Goal: Information Seeking & Learning: Understand process/instructions

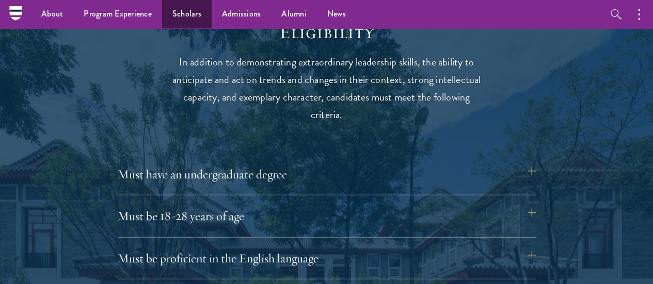
scroll to position [1234, 0]
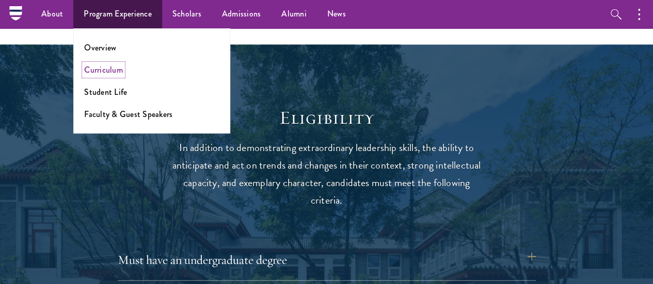
click at [105, 70] on link "Curriculum" at bounding box center [103, 70] width 39 height 12
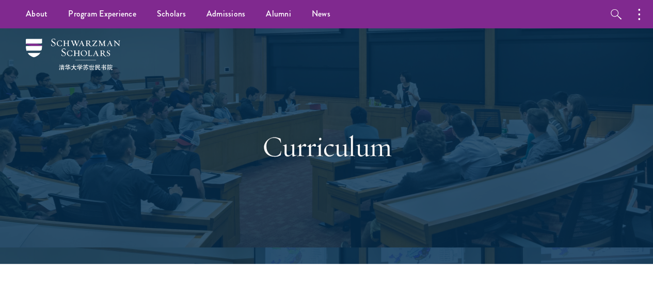
click at [408, 181] on div "Curriculum" at bounding box center [327, 147] width 356 height 160
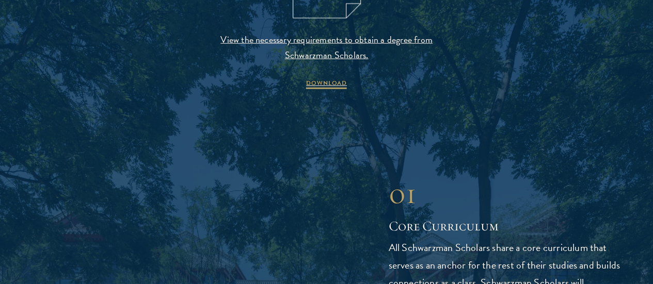
scroll to position [1191, 0]
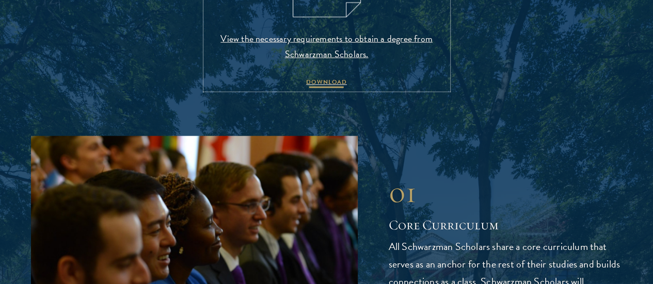
click at [313, 90] on span "DOWNLOAD" at bounding box center [326, 83] width 41 height 12
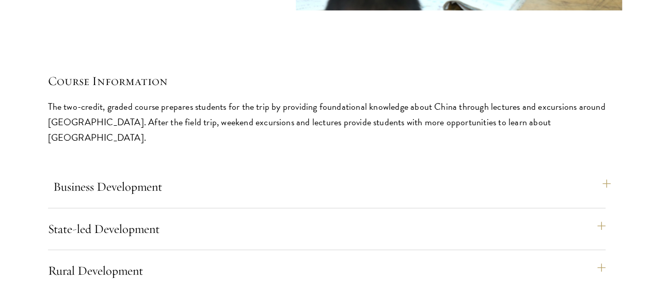
scroll to position [4383, 0]
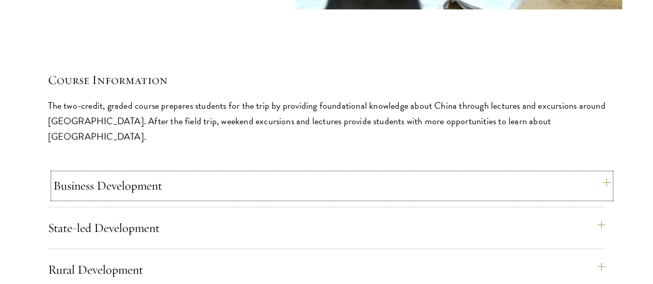
click at [536, 173] on button "Business Development" at bounding box center [332, 185] width 558 height 25
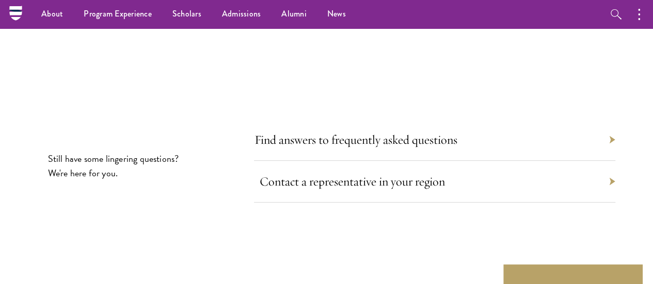
scroll to position [5910, 0]
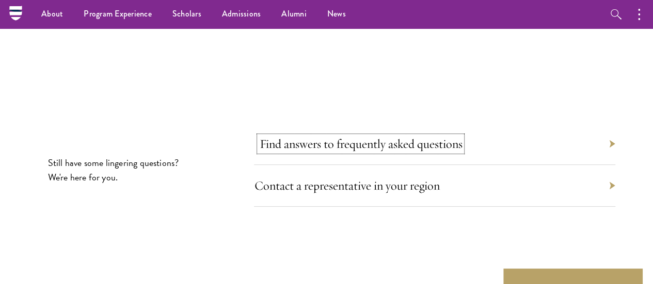
click at [315, 136] on link "Find answers to frequently asked questions" at bounding box center [360, 143] width 203 height 15
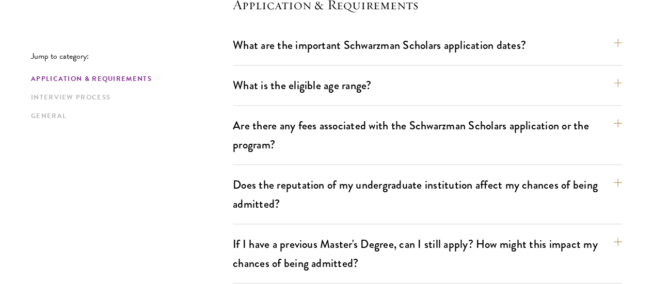
scroll to position [311, 0]
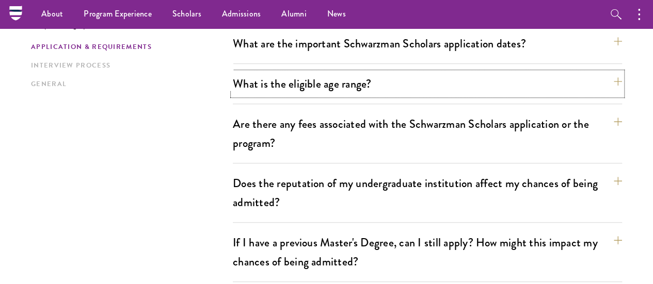
click at [314, 89] on button "What is the eligible age range?" at bounding box center [427, 83] width 389 height 23
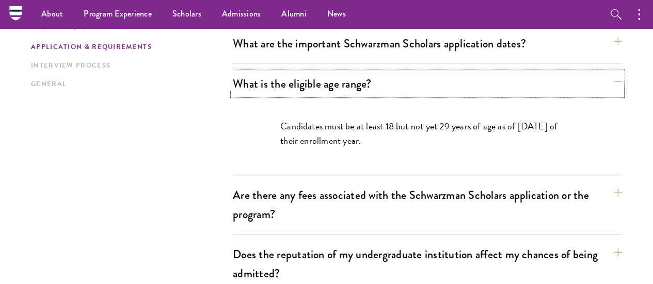
click at [314, 89] on button "What is the eligible age range?" at bounding box center [427, 83] width 389 height 23
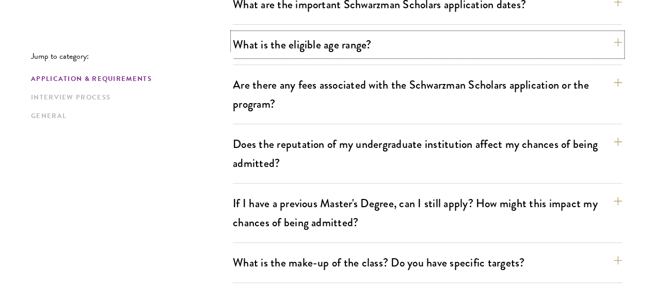
scroll to position [384, 0]
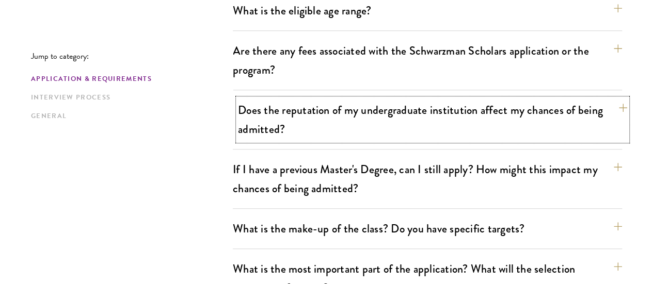
click at [314, 99] on button "Does the reputation of my undergraduate institution affect my chances of being …" at bounding box center [432, 120] width 389 height 42
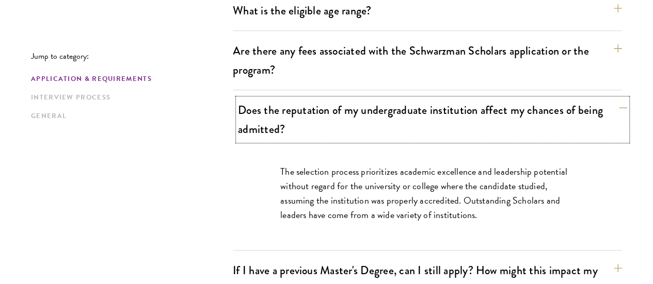
click at [314, 99] on button "Does the reputation of my undergraduate institution affect my chances of being …" at bounding box center [432, 120] width 389 height 42
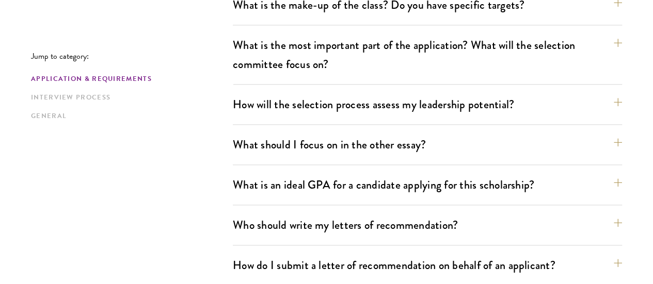
scroll to position [609, 0]
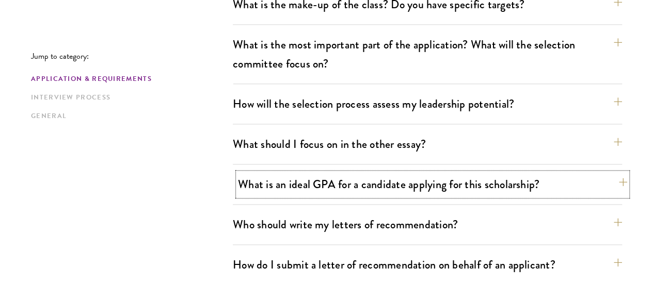
click at [312, 173] on button "What is an ideal GPA for a candidate applying for this scholarship?" at bounding box center [432, 184] width 389 height 23
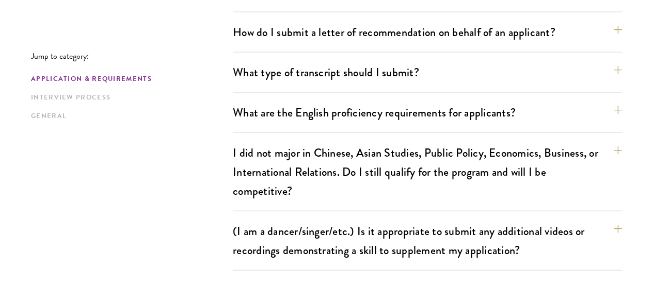
scroll to position [1020, 0]
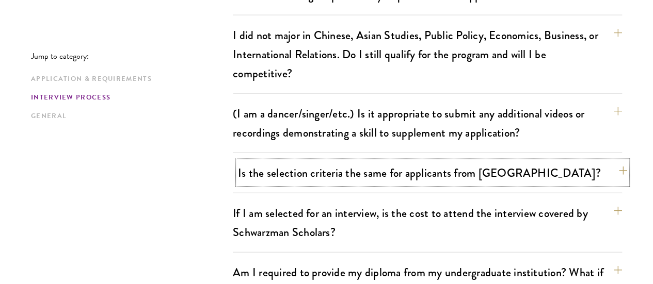
click at [308, 162] on button "Is the selection criteria the same for applicants from [GEOGRAPHIC_DATA]?" at bounding box center [432, 173] width 389 height 23
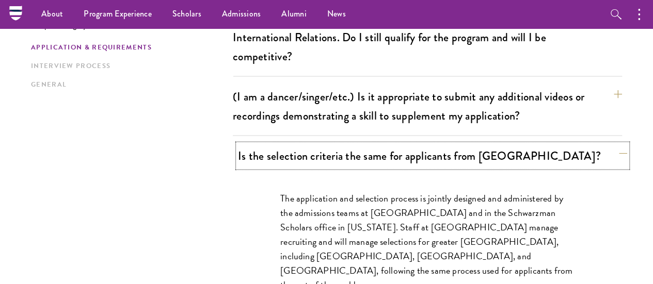
scroll to position [959, 0]
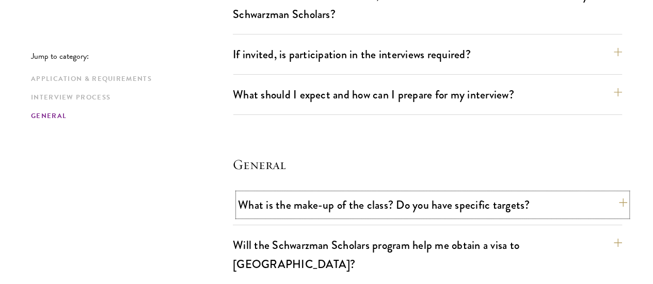
click at [306, 194] on button "What is the make-up of the class? Do you have specific targets?" at bounding box center [432, 205] width 389 height 23
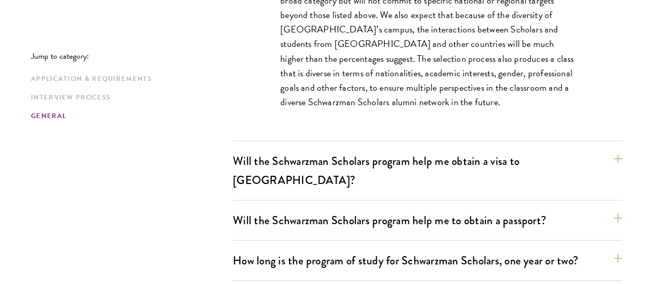
scroll to position [1818, 0]
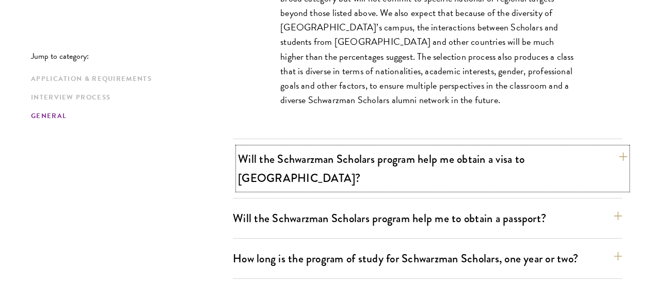
click at [316, 148] on button "Will the Schwarzman Scholars program help me obtain a visa to [GEOGRAPHIC_DATA]?" at bounding box center [432, 169] width 389 height 42
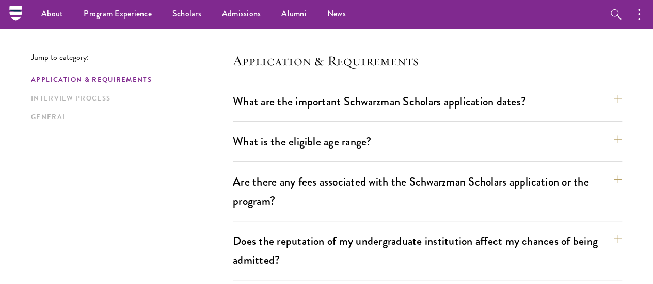
scroll to position [216, 0]
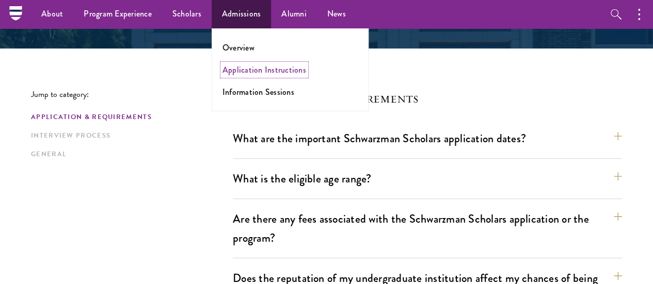
click at [238, 68] on link "Application Instructions" at bounding box center [264, 70] width 84 height 12
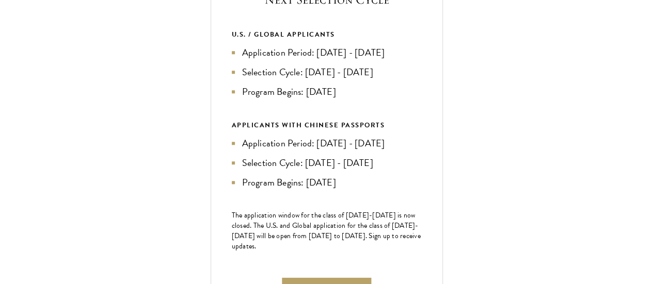
scroll to position [422, 0]
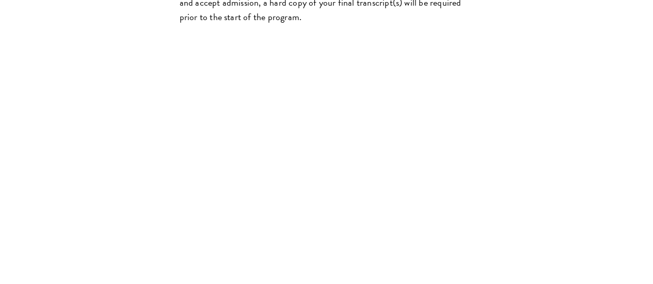
scroll to position [1820, 0]
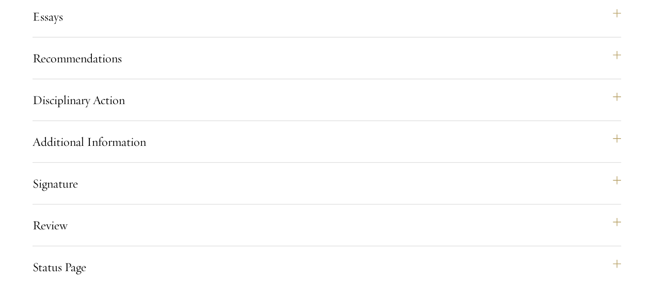
scroll to position [1324, 0]
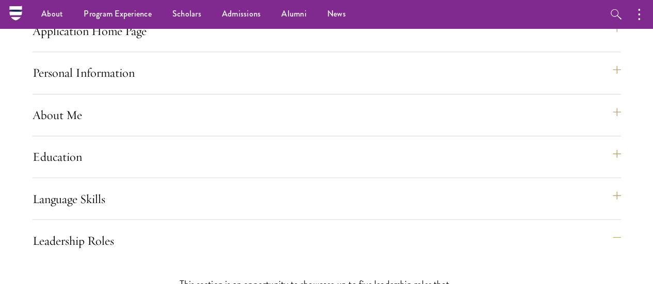
scroll to position [775, 0]
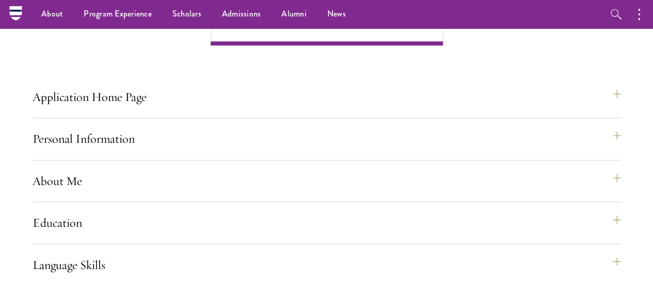
scroll to position [709, 0]
drag, startPoint x: 188, startPoint y: 125, endPoint x: 169, endPoint y: 201, distance: 78.2
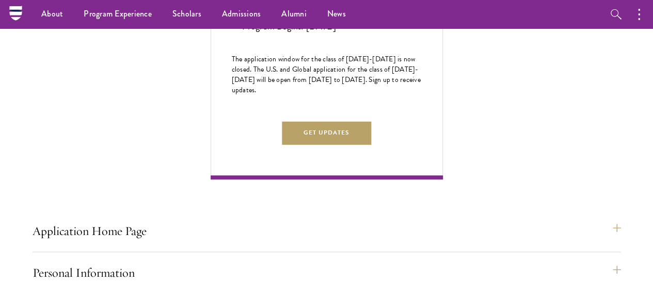
scroll to position [574, 0]
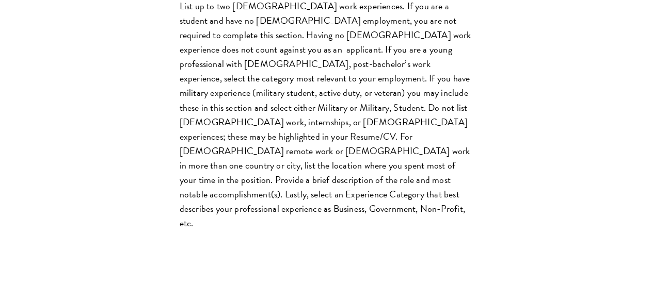
scroll to position [1139, 0]
